Goal: Task Accomplishment & Management: Manage account settings

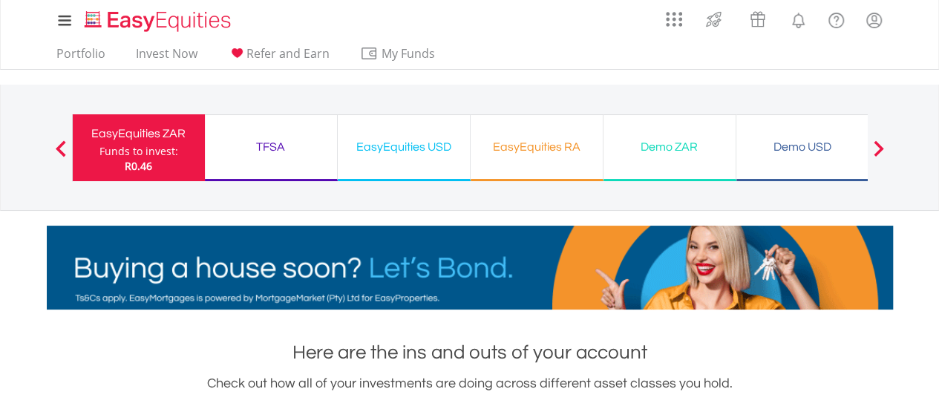
drag, startPoint x: 813, startPoint y: 102, endPoint x: 817, endPoint y: 188, distance: 86.2
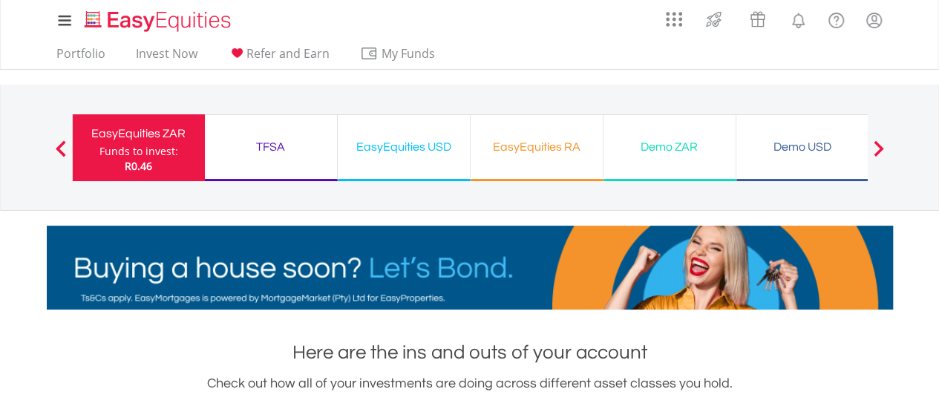
click at [817, 188] on div "Previous EasyEquities ZAR Funds to invest: R0.46 TFSA Funds to invest: R0.46 Ea…" at bounding box center [470, 147] width 796 height 125
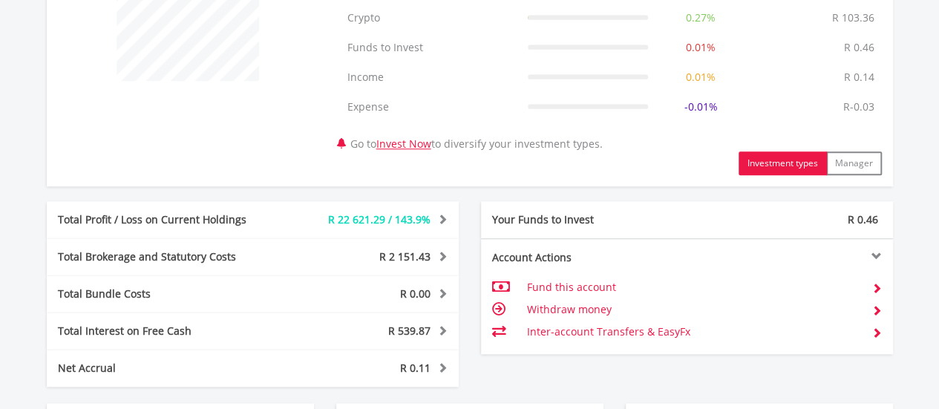
scroll to position [748, 0]
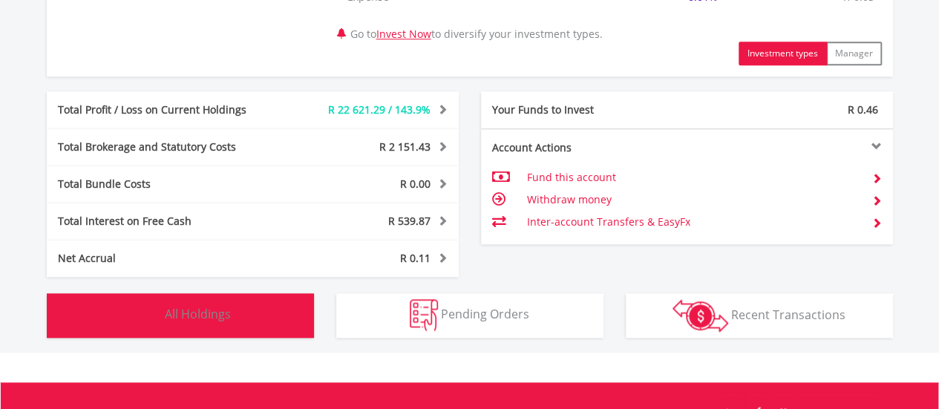
click at [194, 318] on span "All Holdings" at bounding box center [198, 314] width 66 height 16
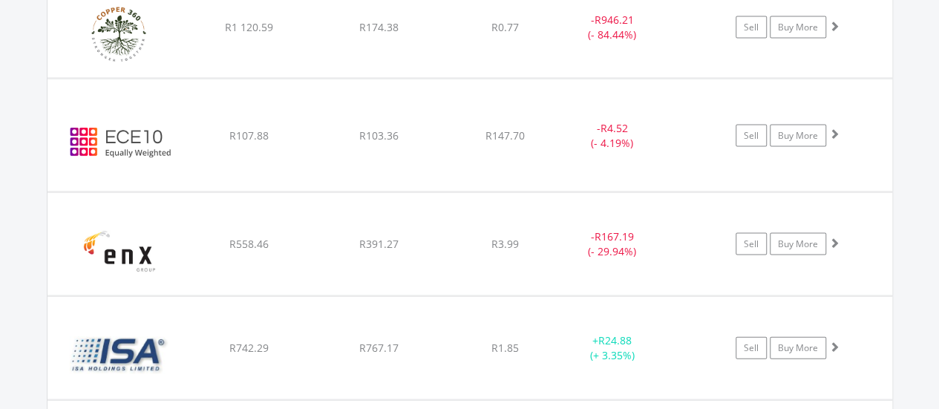
scroll to position [1442, 0]
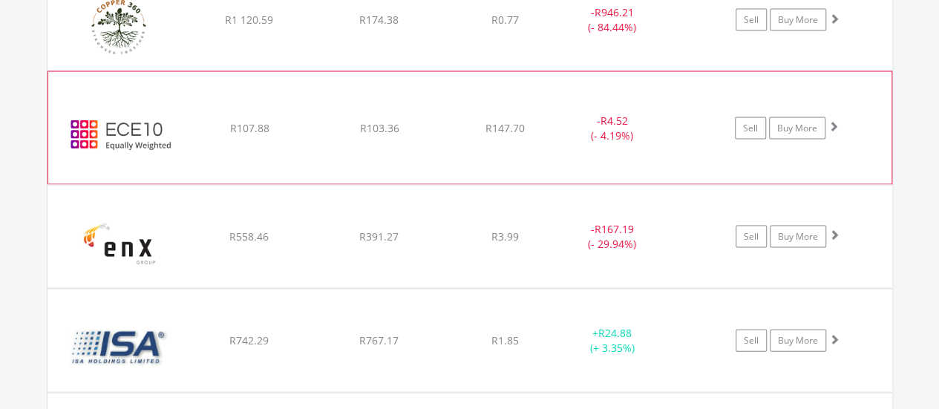
click at [834, 122] on span at bounding box center [833, 126] width 10 height 10
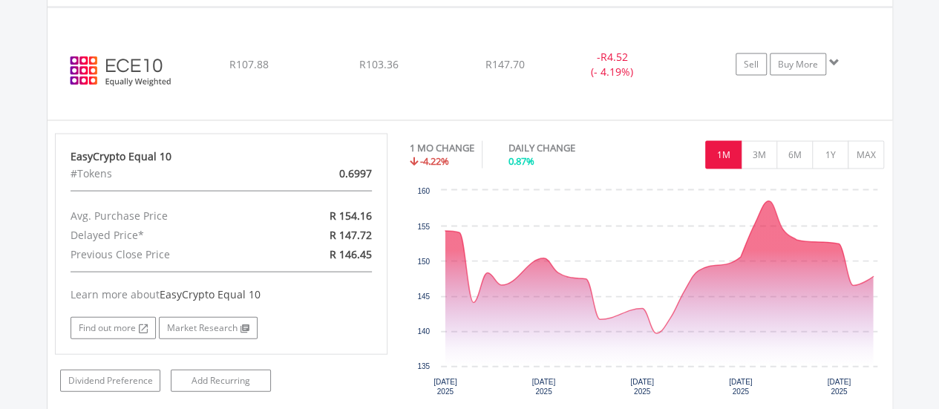
scroll to position [1529, 0]
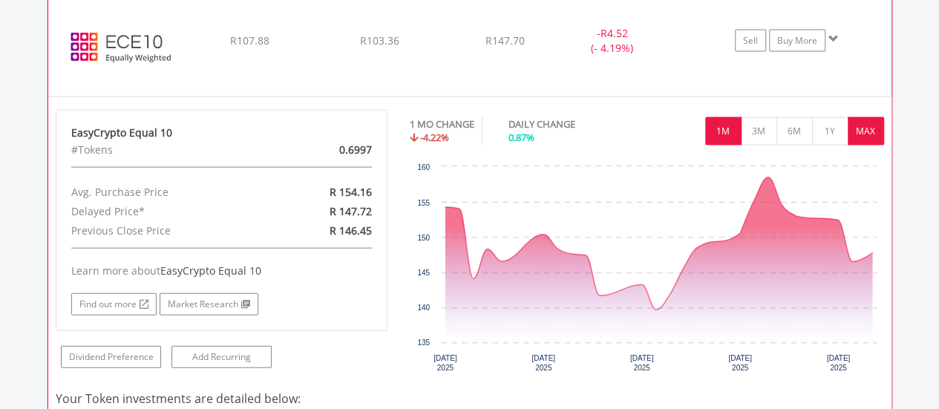
click at [863, 130] on button "MAX" at bounding box center [866, 131] width 36 height 28
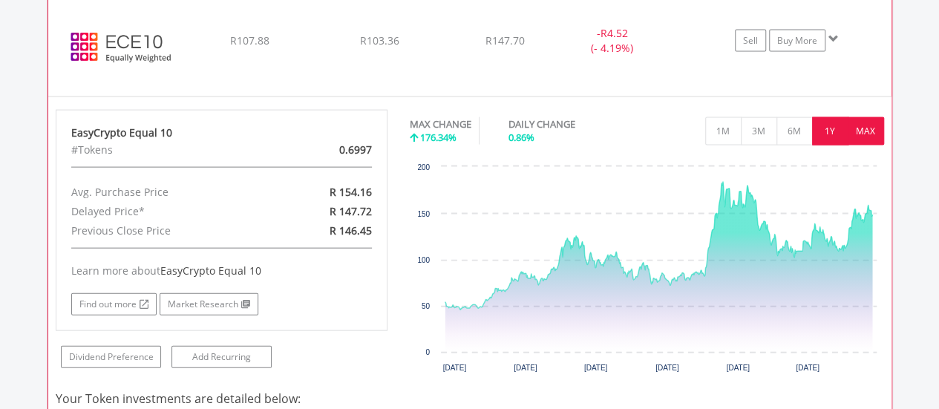
click at [831, 131] on button "1Y" at bounding box center [830, 131] width 36 height 28
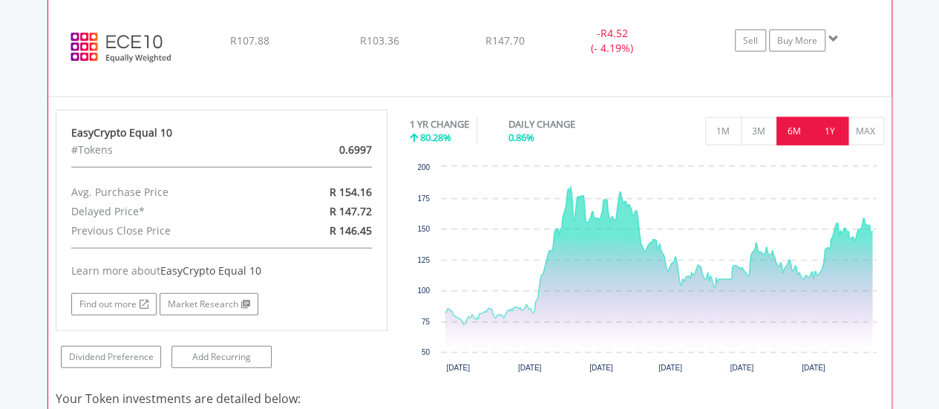
click at [797, 128] on button "6M" at bounding box center [795, 131] width 36 height 28
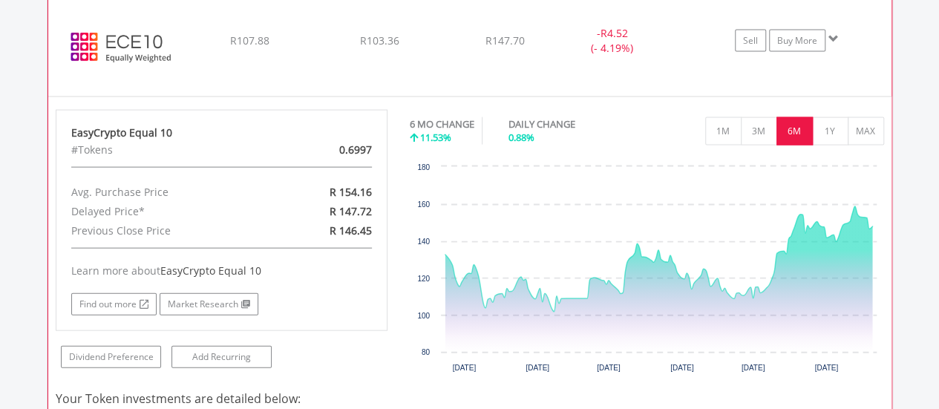
click at [832, 36] on span at bounding box center [833, 38] width 10 height 10
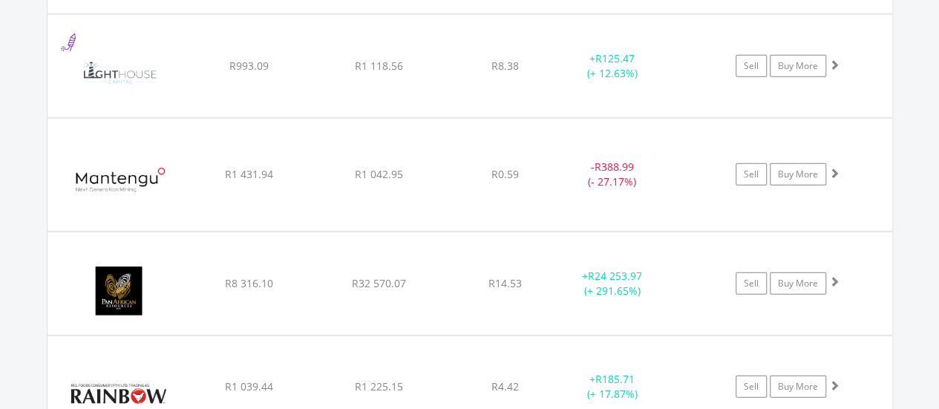
scroll to position [1836, 0]
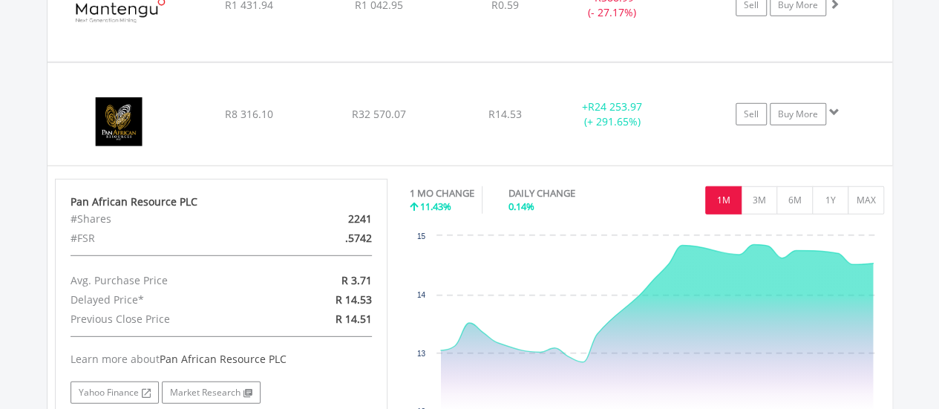
scroll to position [2027, 0]
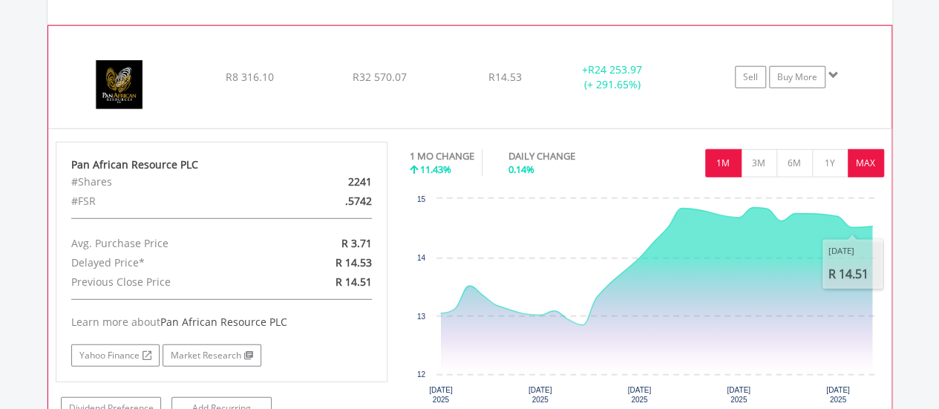
click at [866, 161] on button "MAX" at bounding box center [866, 163] width 36 height 28
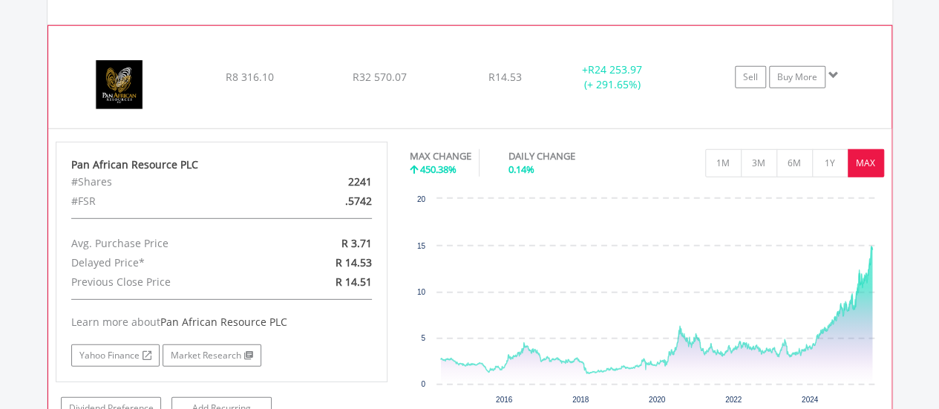
click at [834, 71] on span at bounding box center [833, 75] width 10 height 10
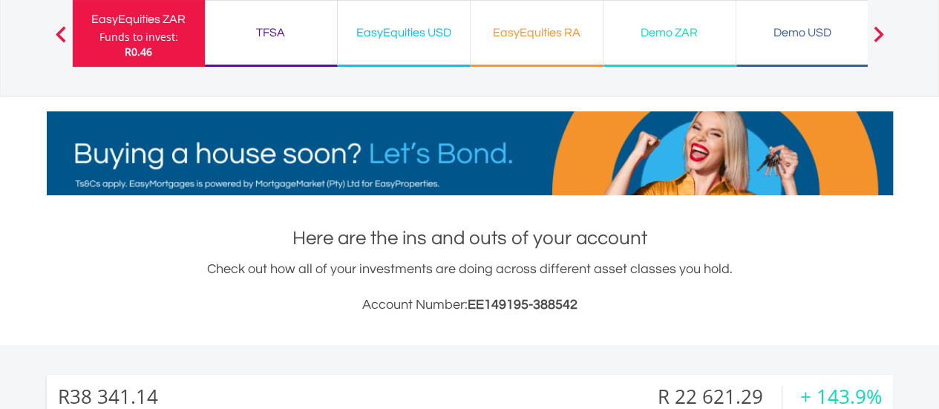
scroll to position [0, 0]
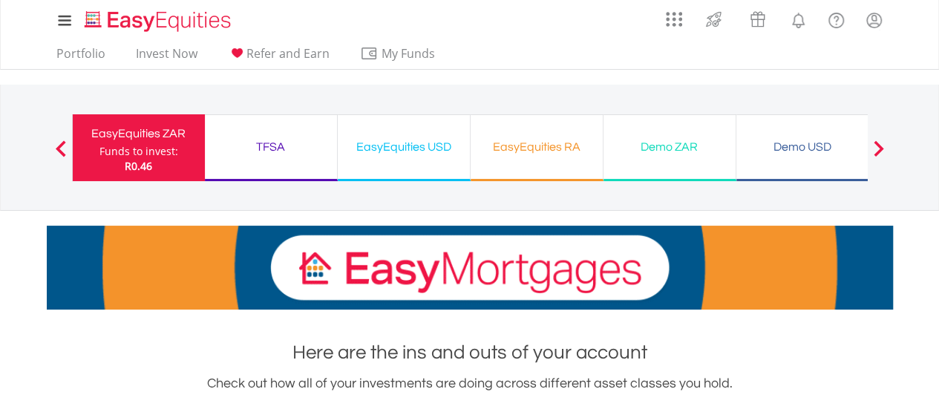
click at [270, 143] on div "TFSA" at bounding box center [271, 147] width 114 height 21
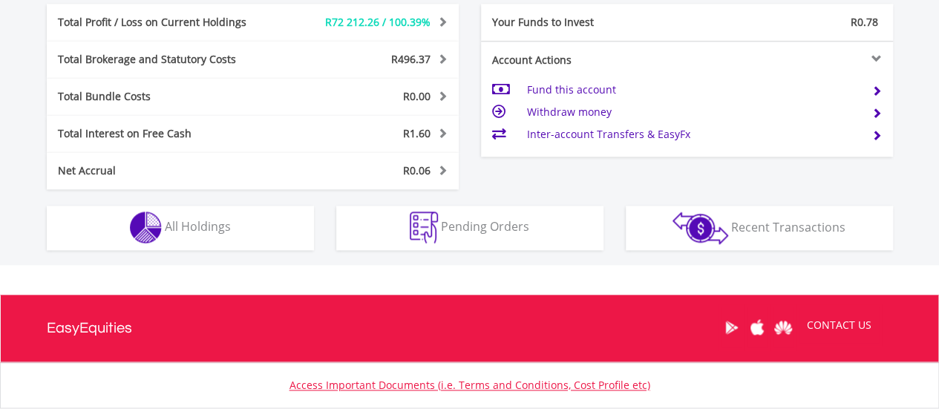
scroll to position [904, 0]
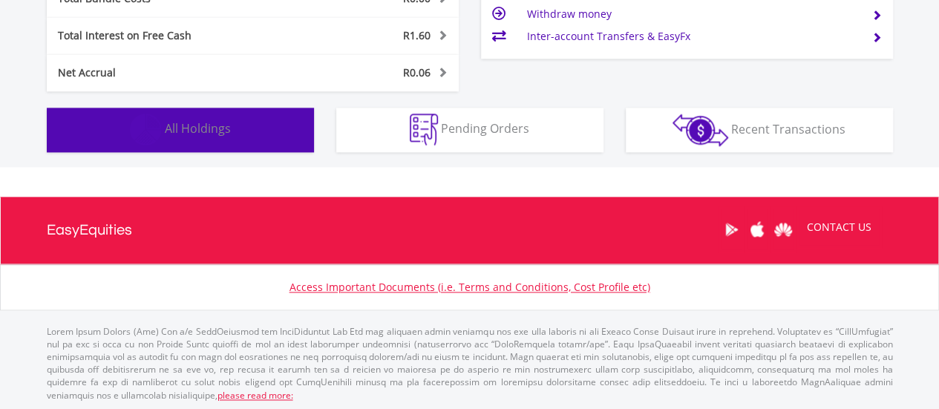
click at [210, 125] on span "All Holdings" at bounding box center [198, 128] width 66 height 16
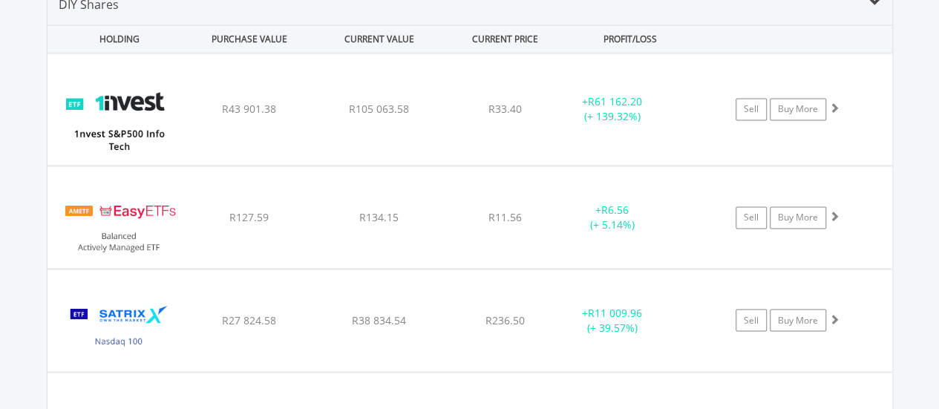
scroll to position [1128, 0]
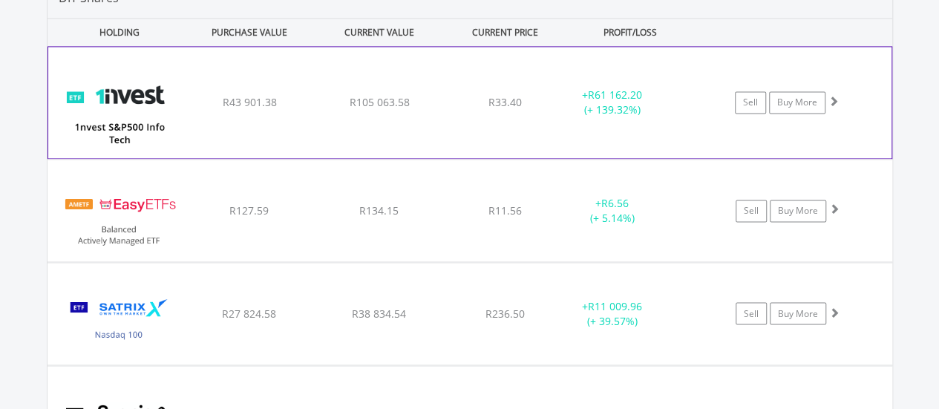
click at [833, 99] on span at bounding box center [833, 101] width 10 height 10
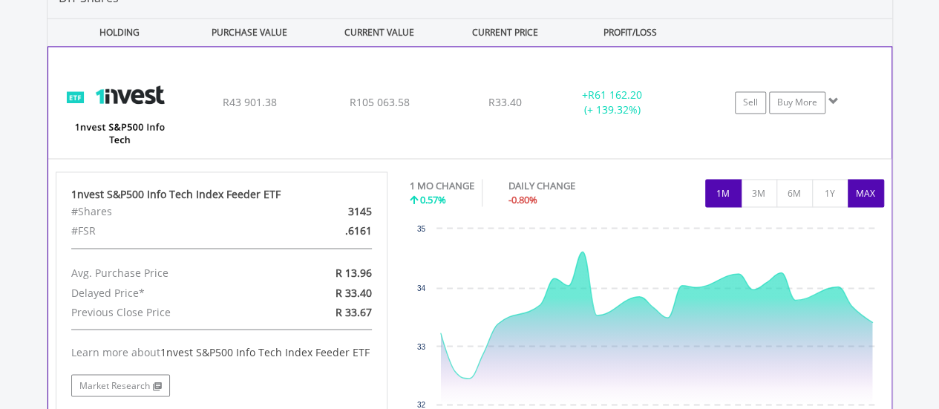
click at [875, 186] on button "MAX" at bounding box center [866, 193] width 36 height 28
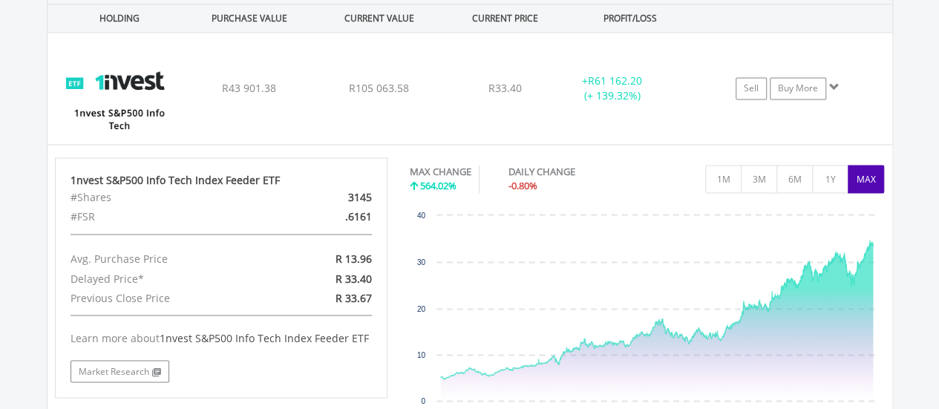
scroll to position [1139, 0]
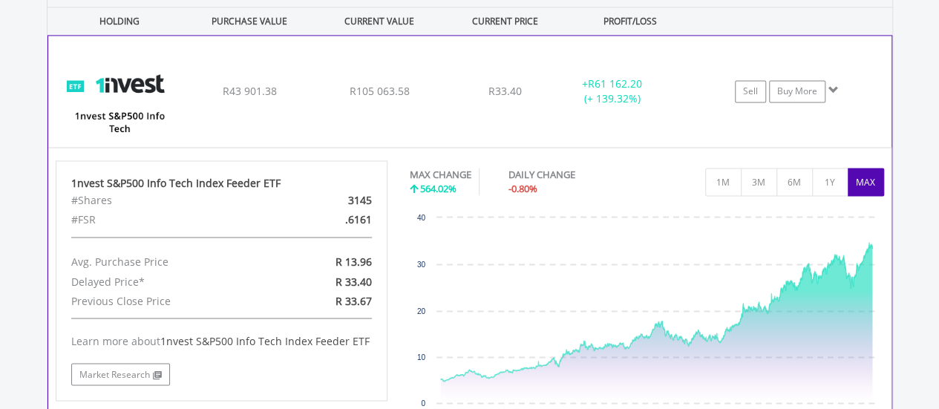
click at [833, 87] on span at bounding box center [833, 90] width 10 height 10
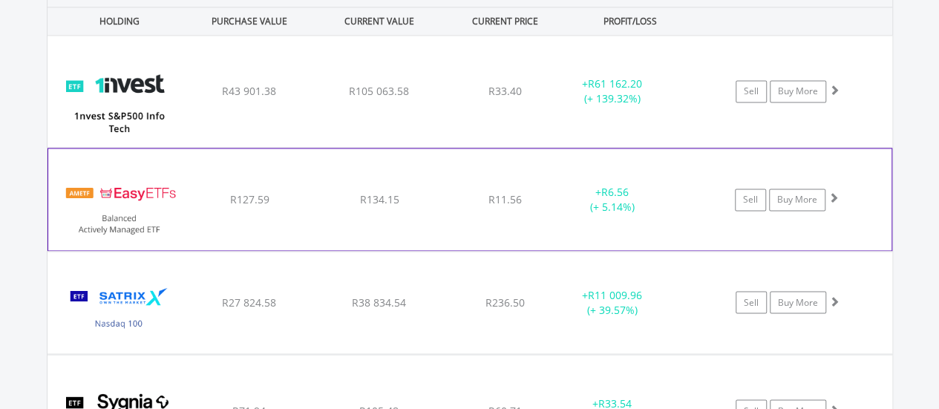
click at [833, 192] on span at bounding box center [833, 197] width 10 height 10
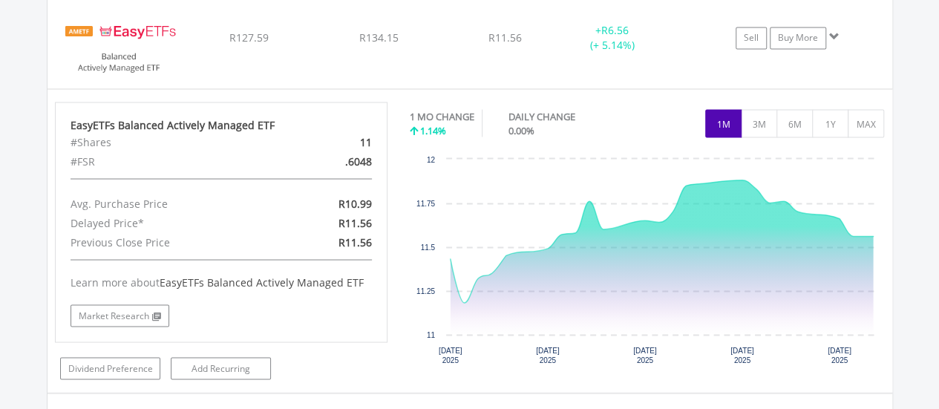
scroll to position [1329, 0]
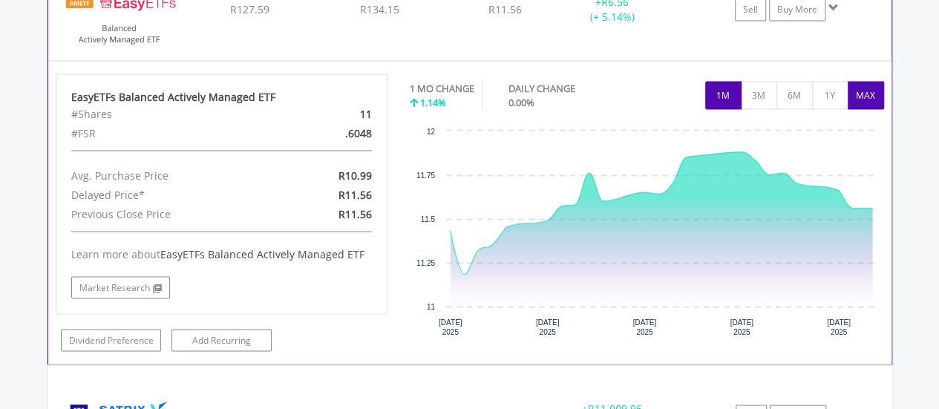
click at [869, 95] on button "MAX" at bounding box center [866, 95] width 36 height 28
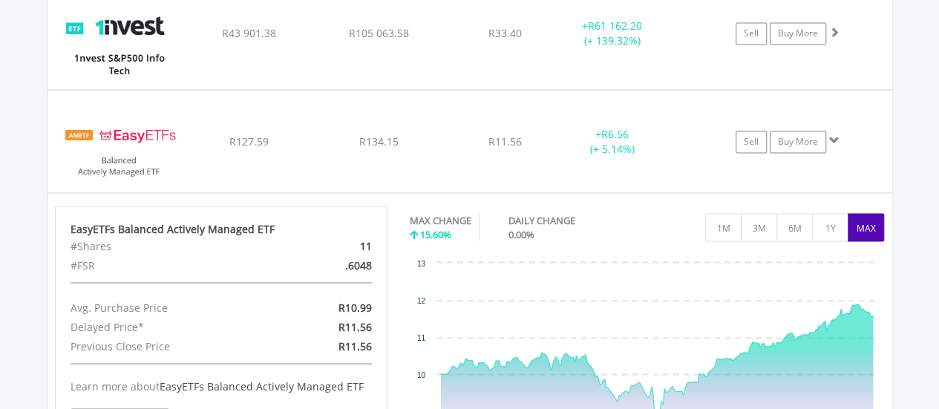
scroll to position [1191, 0]
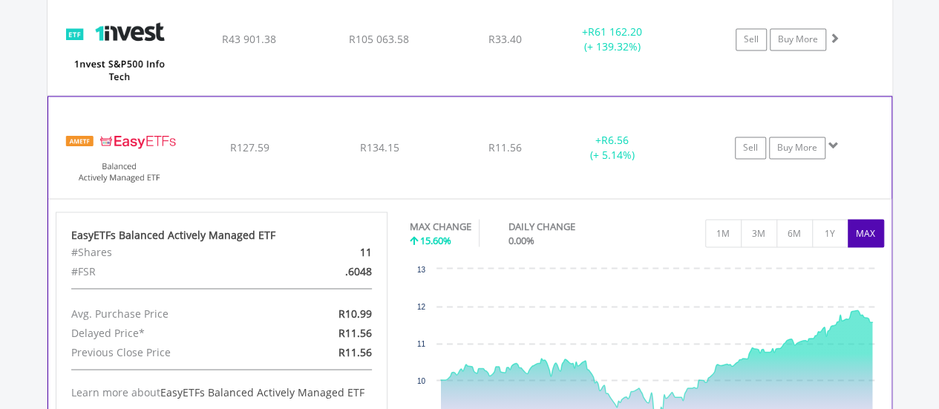
click at [833, 140] on span at bounding box center [833, 145] width 10 height 10
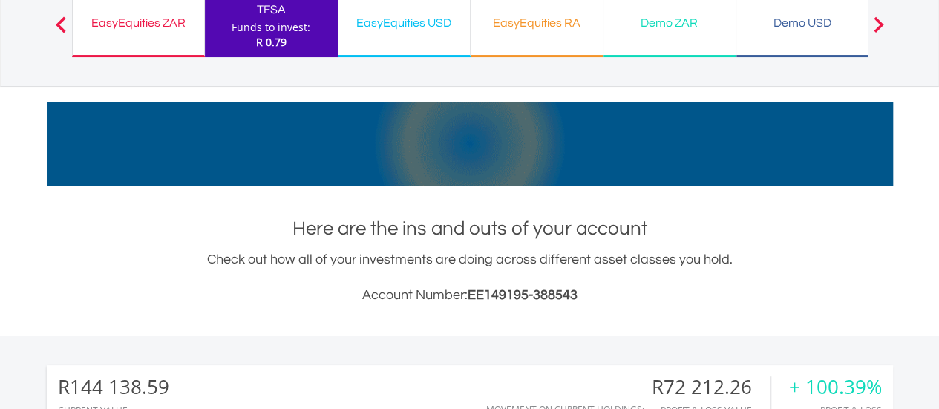
scroll to position [0, 0]
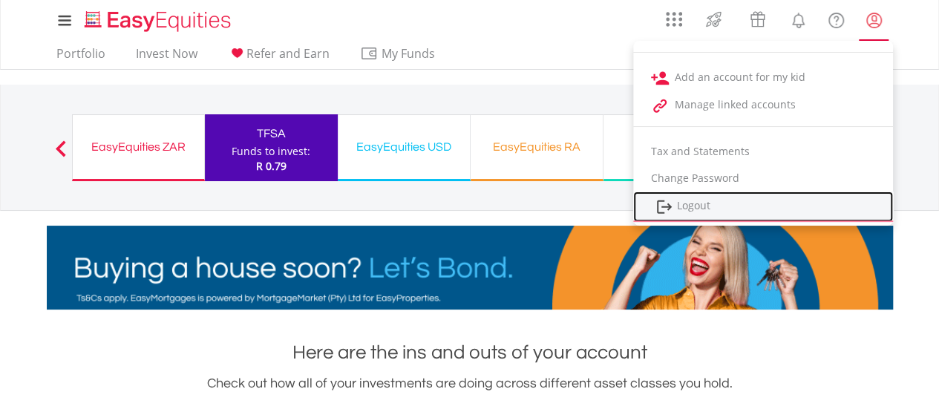
click at [696, 206] on link "Logout" at bounding box center [763, 207] width 260 height 30
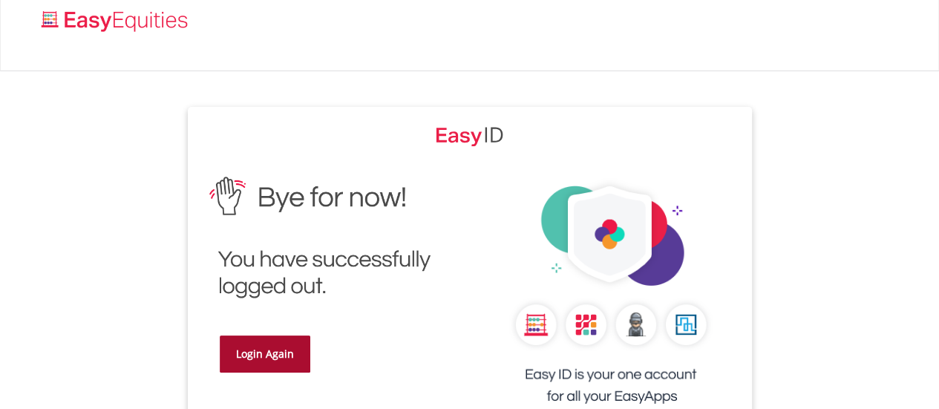
click at [282, 353] on link "Login Again" at bounding box center [265, 354] width 91 height 37
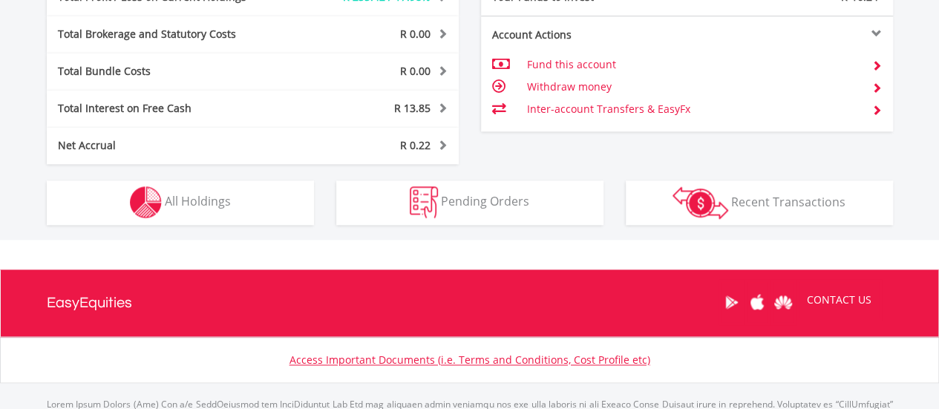
scroll to position [143, 282]
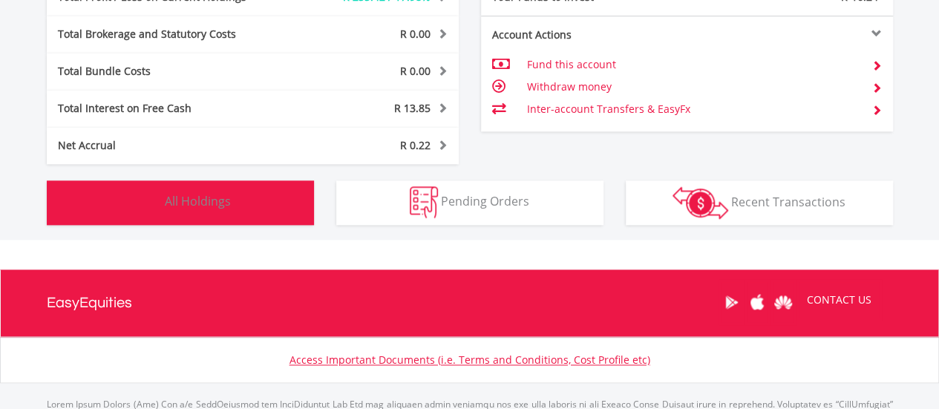
click at [169, 207] on span "All Holdings" at bounding box center [198, 201] width 66 height 16
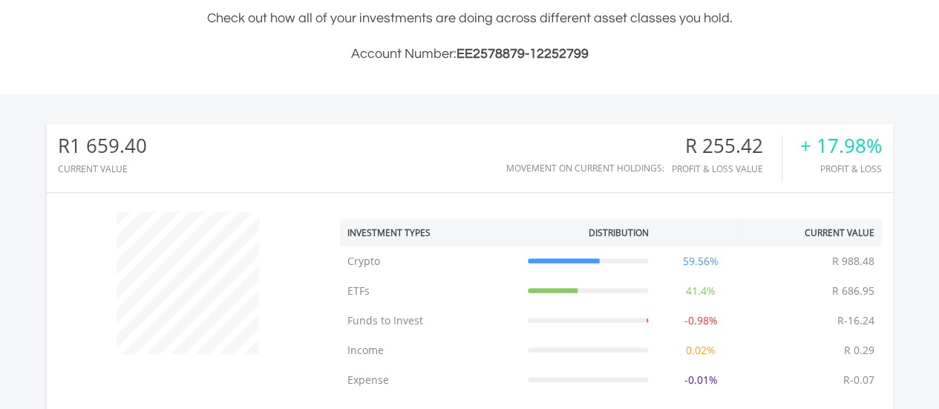
scroll to position [0, 0]
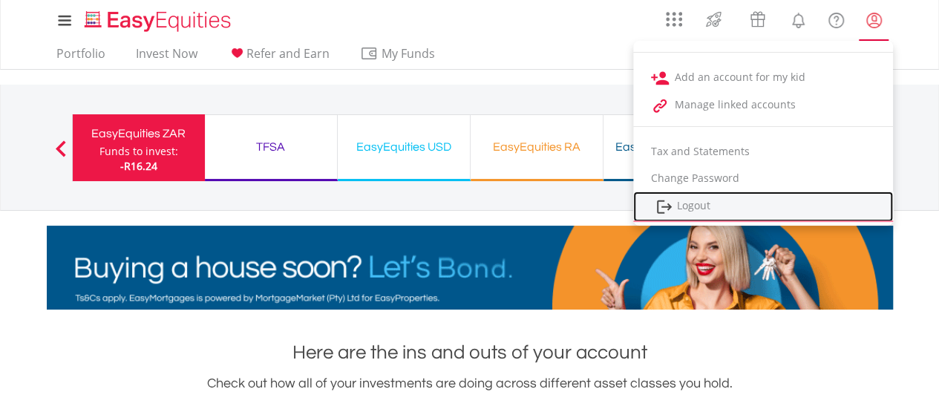
click at [700, 205] on link "Logout" at bounding box center [763, 207] width 260 height 30
